Goal: Task Accomplishment & Management: Complete application form

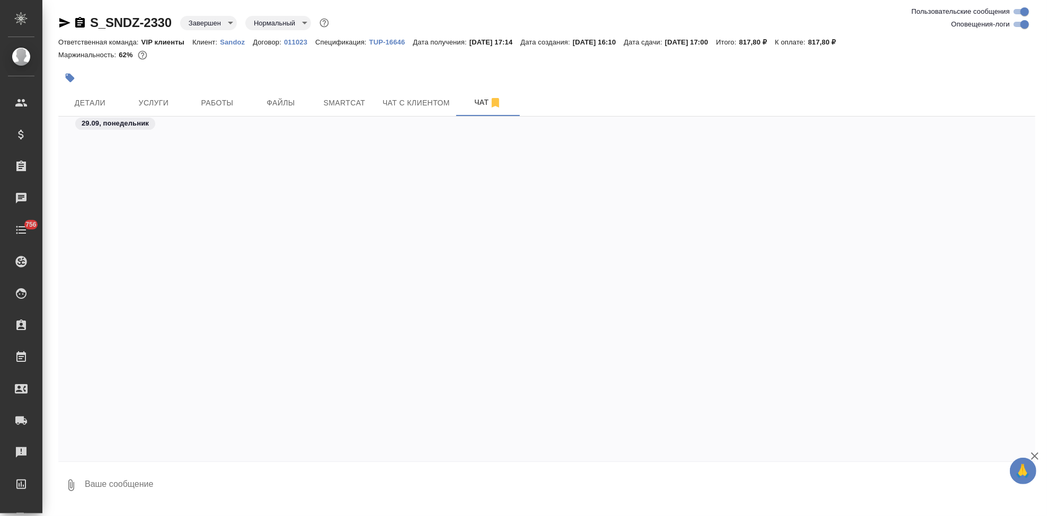
scroll to position [15241, 0]
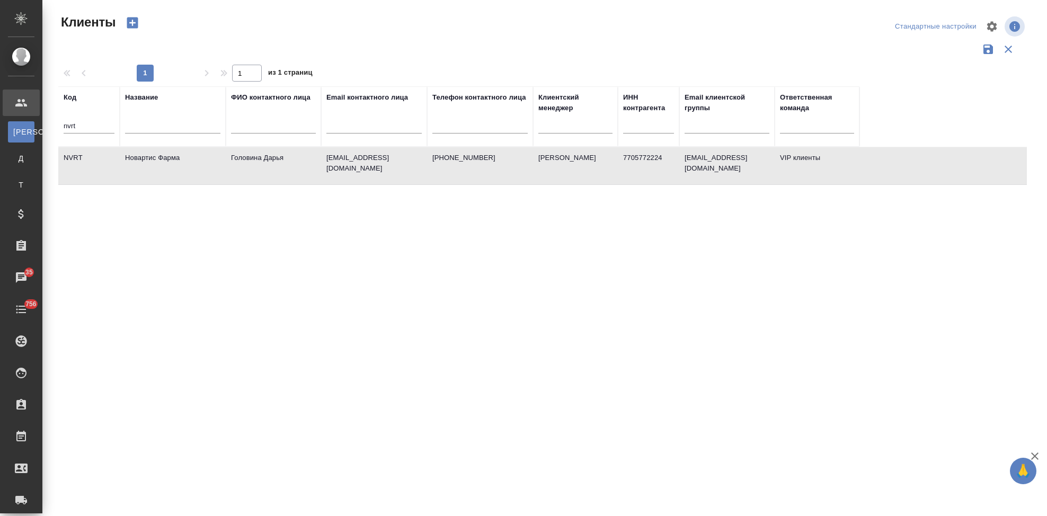
select select "RU"
click at [99, 128] on input "nvrt" at bounding box center [89, 126] width 51 height 13
type input "n"
type input "sndz"
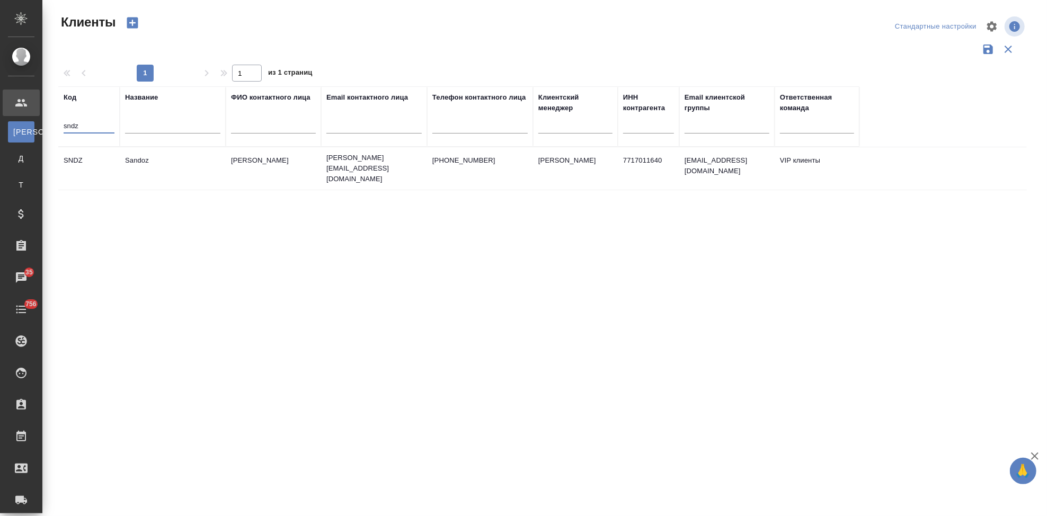
click at [305, 163] on td "Ковалец Ирина" at bounding box center [273, 168] width 95 height 37
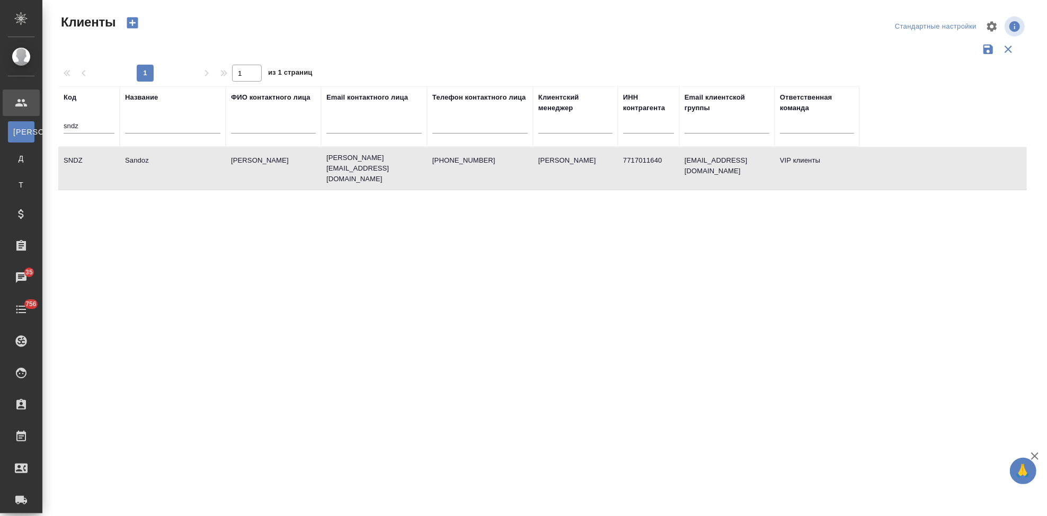
click at [305, 163] on td "Ковалец Ирина" at bounding box center [273, 168] width 95 height 37
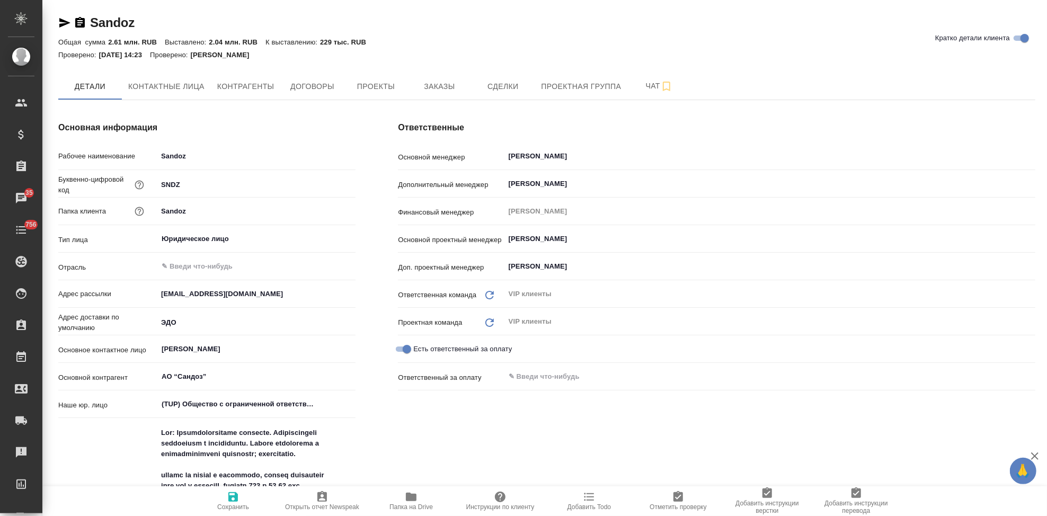
click at [413, 505] on span "Папка на Drive" at bounding box center [411, 507] width 43 height 7
click at [440, 86] on span "Заказы" at bounding box center [439, 86] width 51 height 13
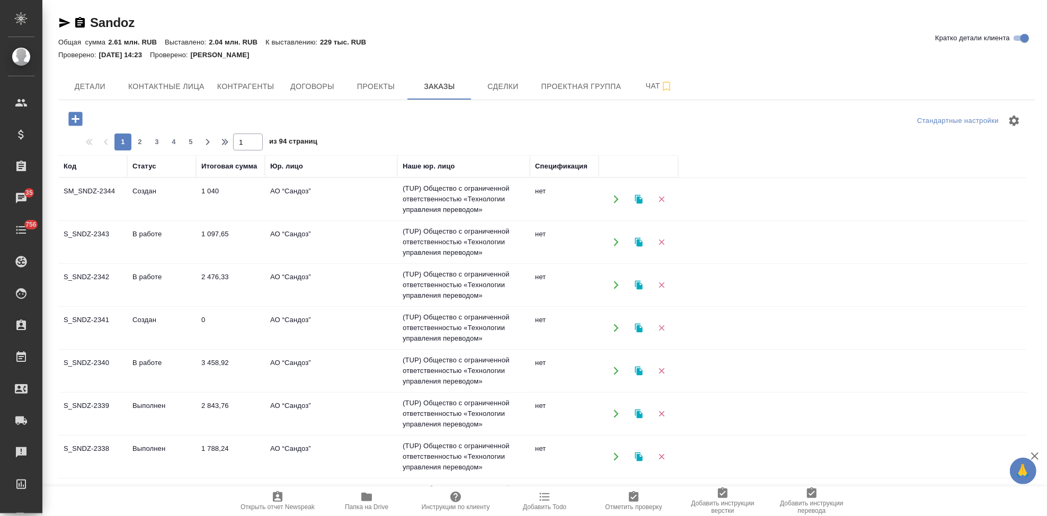
click at [75, 122] on icon "button" at bounding box center [75, 119] width 19 height 19
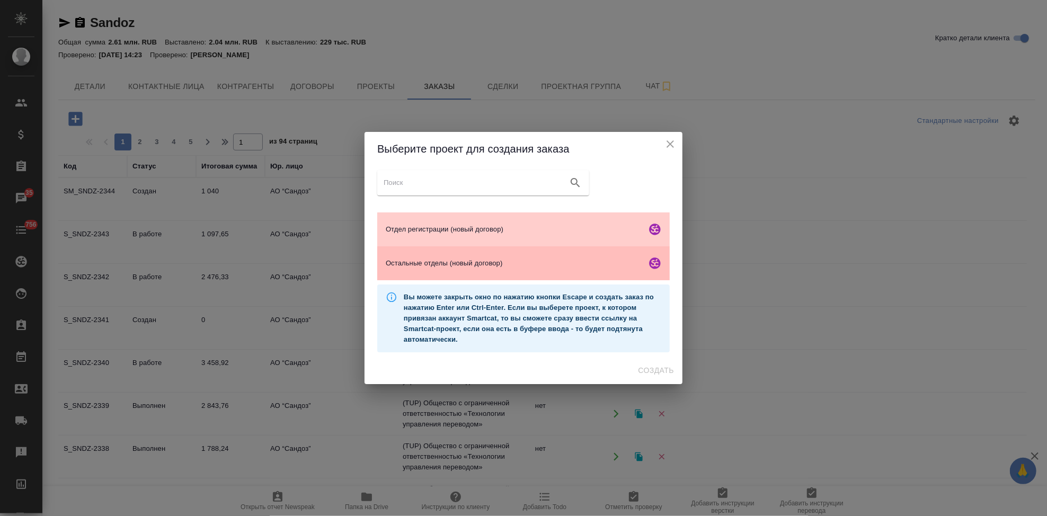
click at [466, 260] on span "Остальные отделы (новый договор)" at bounding box center [514, 263] width 257 height 11
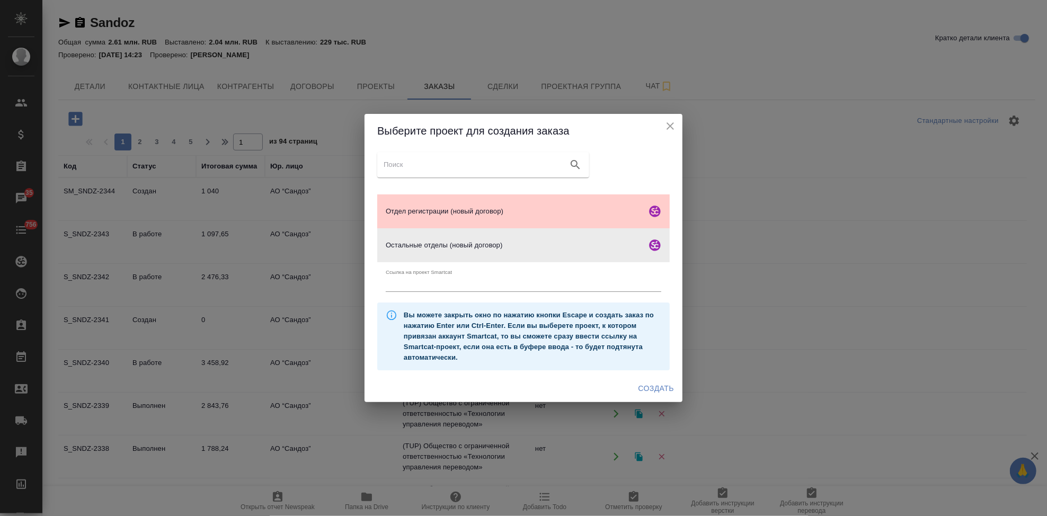
click at [665, 393] on span "Создать" at bounding box center [657, 388] width 36 height 13
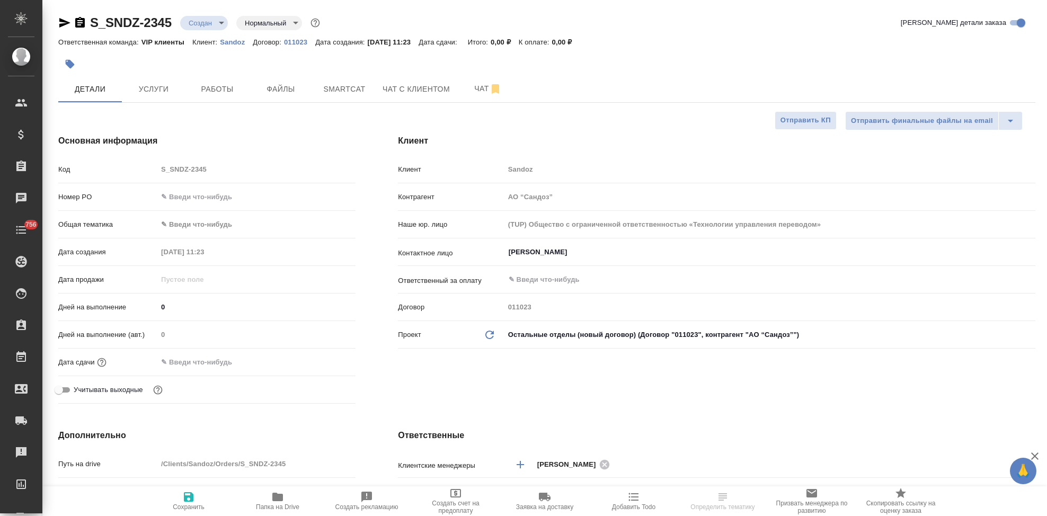
select select "RU"
click at [142, 172] on div "Код S_SNDZ-2345" at bounding box center [206, 169] width 297 height 19
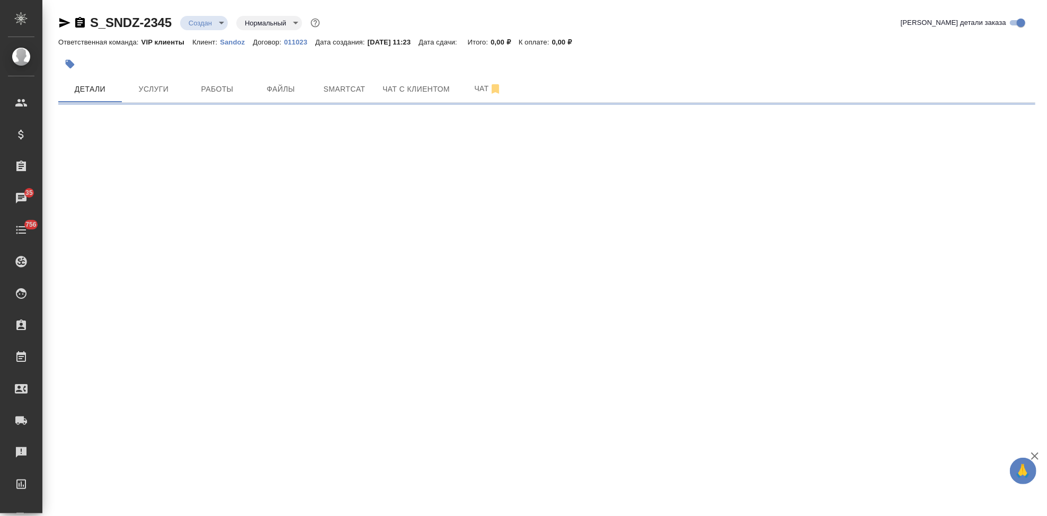
select select "RU"
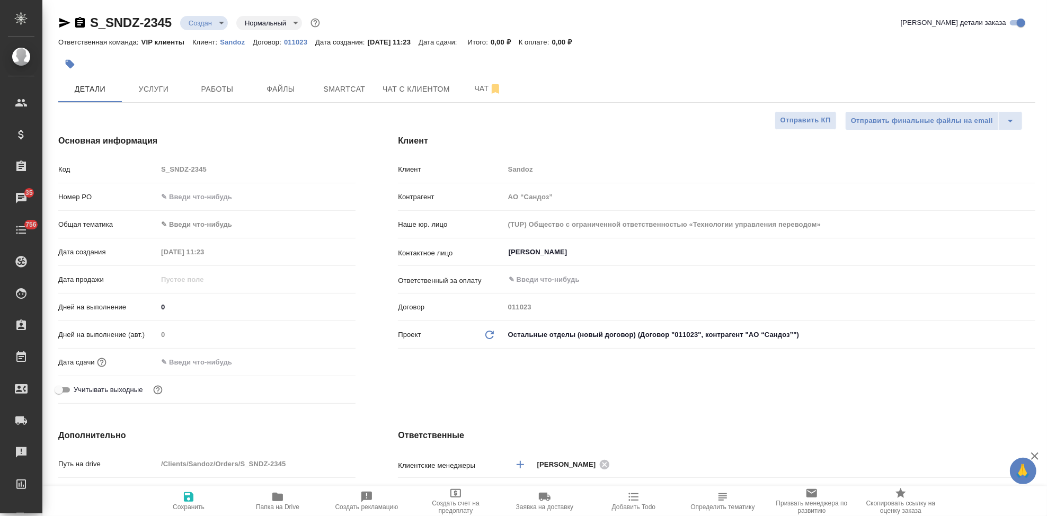
type textarea "x"
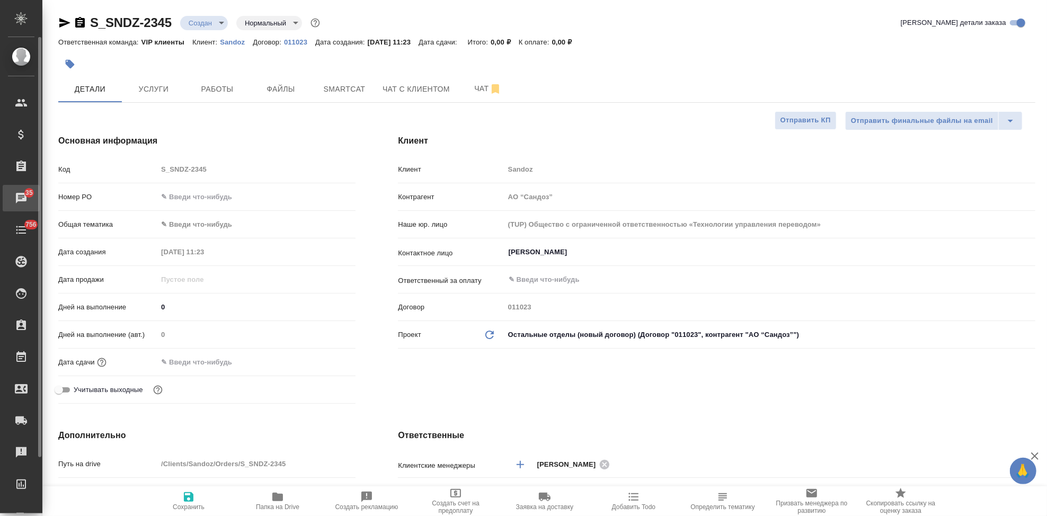
type textarea "x"
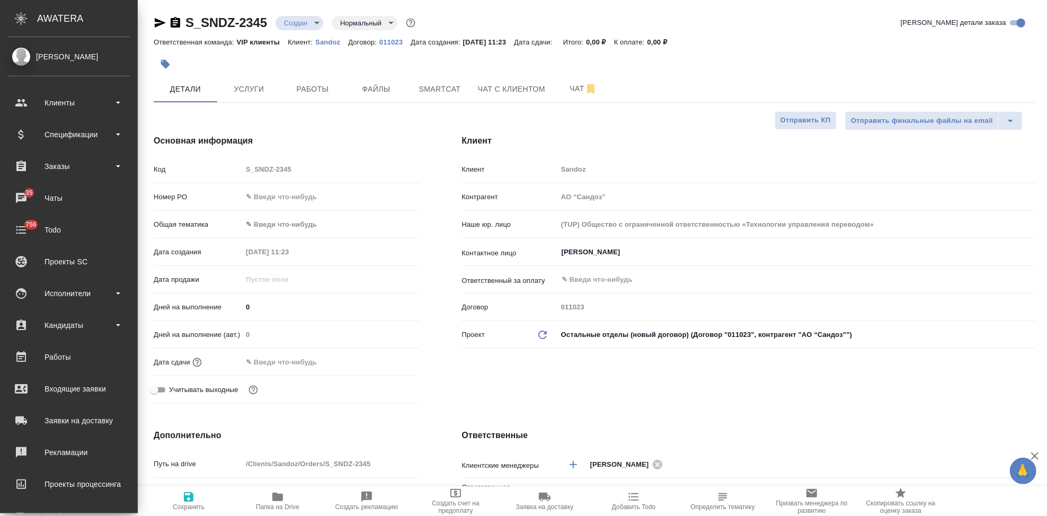
type textarea "x"
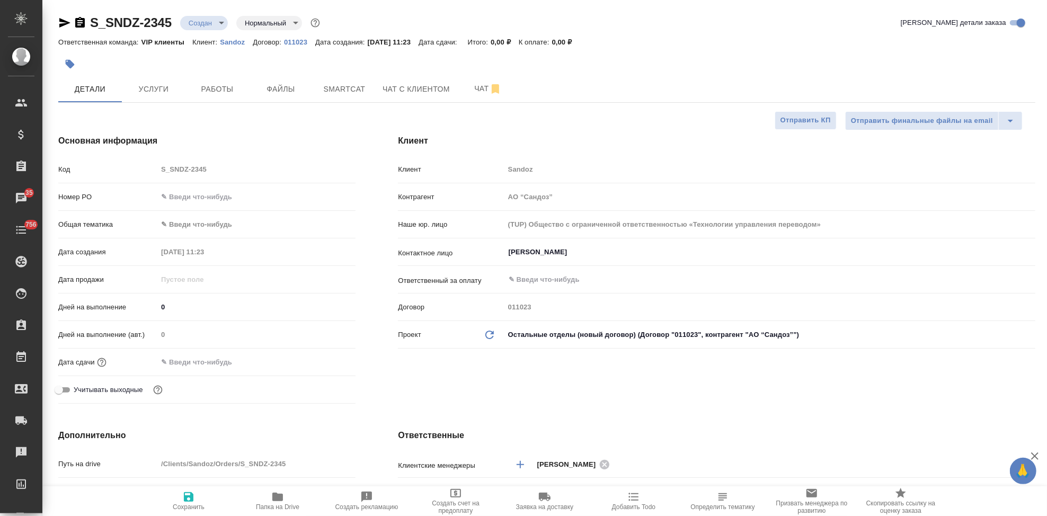
type textarea "x"
